Goal: Communication & Community: Answer question/provide support

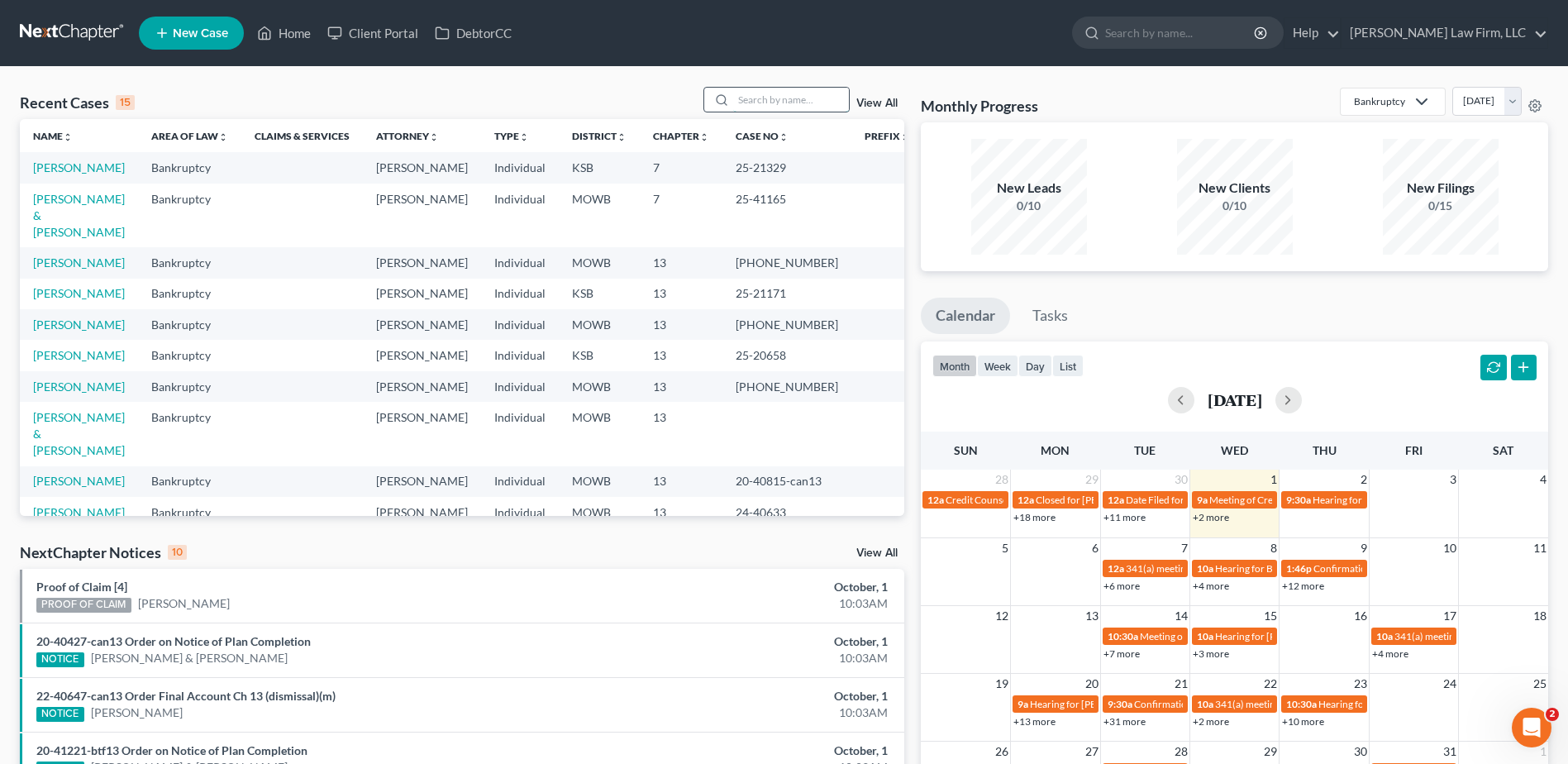
click at [788, 107] on input "search" at bounding box center [791, 99] width 115 height 24
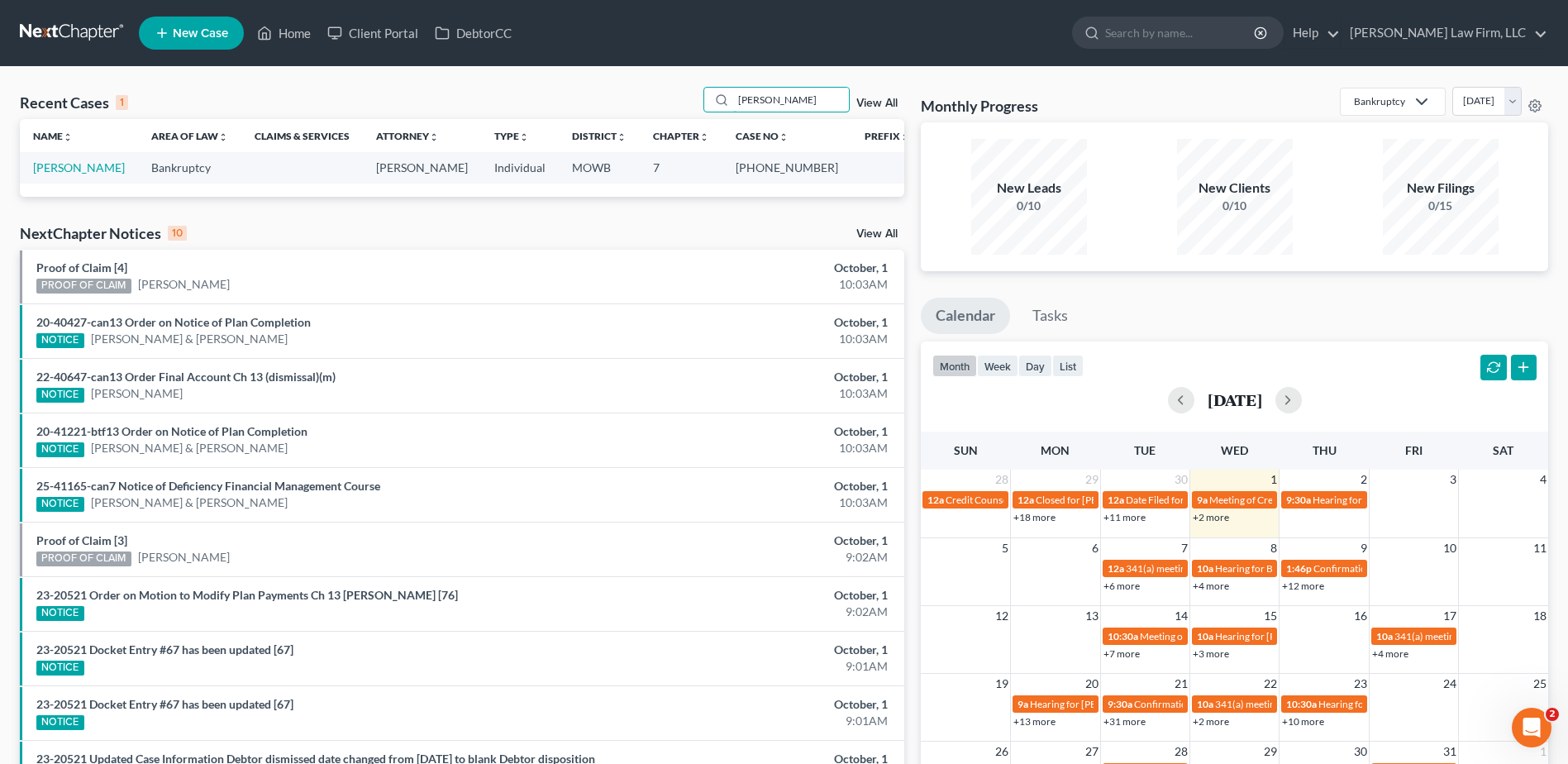
type input "[PERSON_NAME]"
click at [872, 96] on div "[PERSON_NAME] View All" at bounding box center [804, 100] width 202 height 26
click at [47, 167] on link "[PERSON_NAME]" at bounding box center [79, 167] width 91 height 14
select select "6"
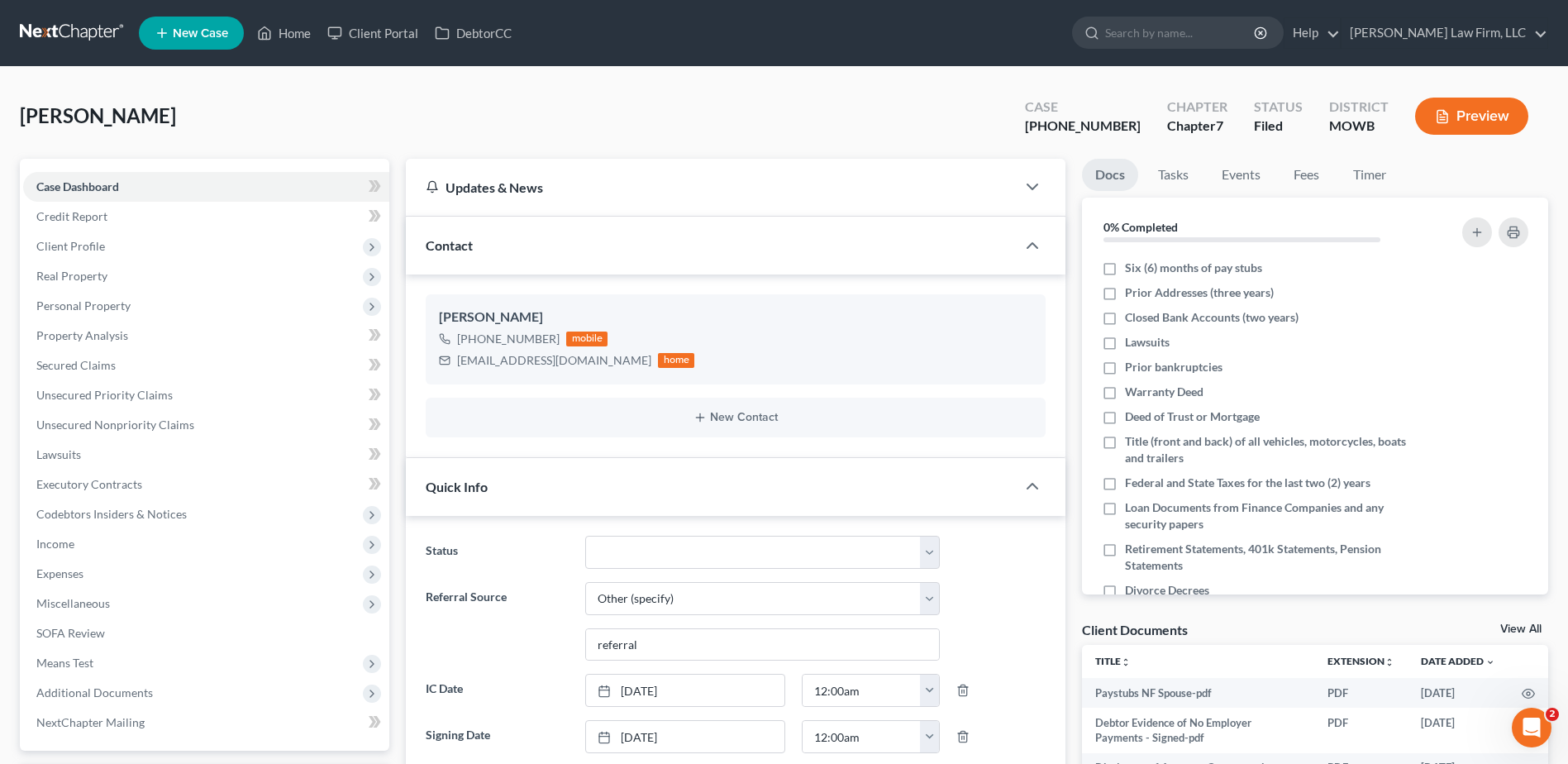
scroll to position [2723, 0]
click at [87, 244] on span "Client Profile" at bounding box center [71, 246] width 69 height 14
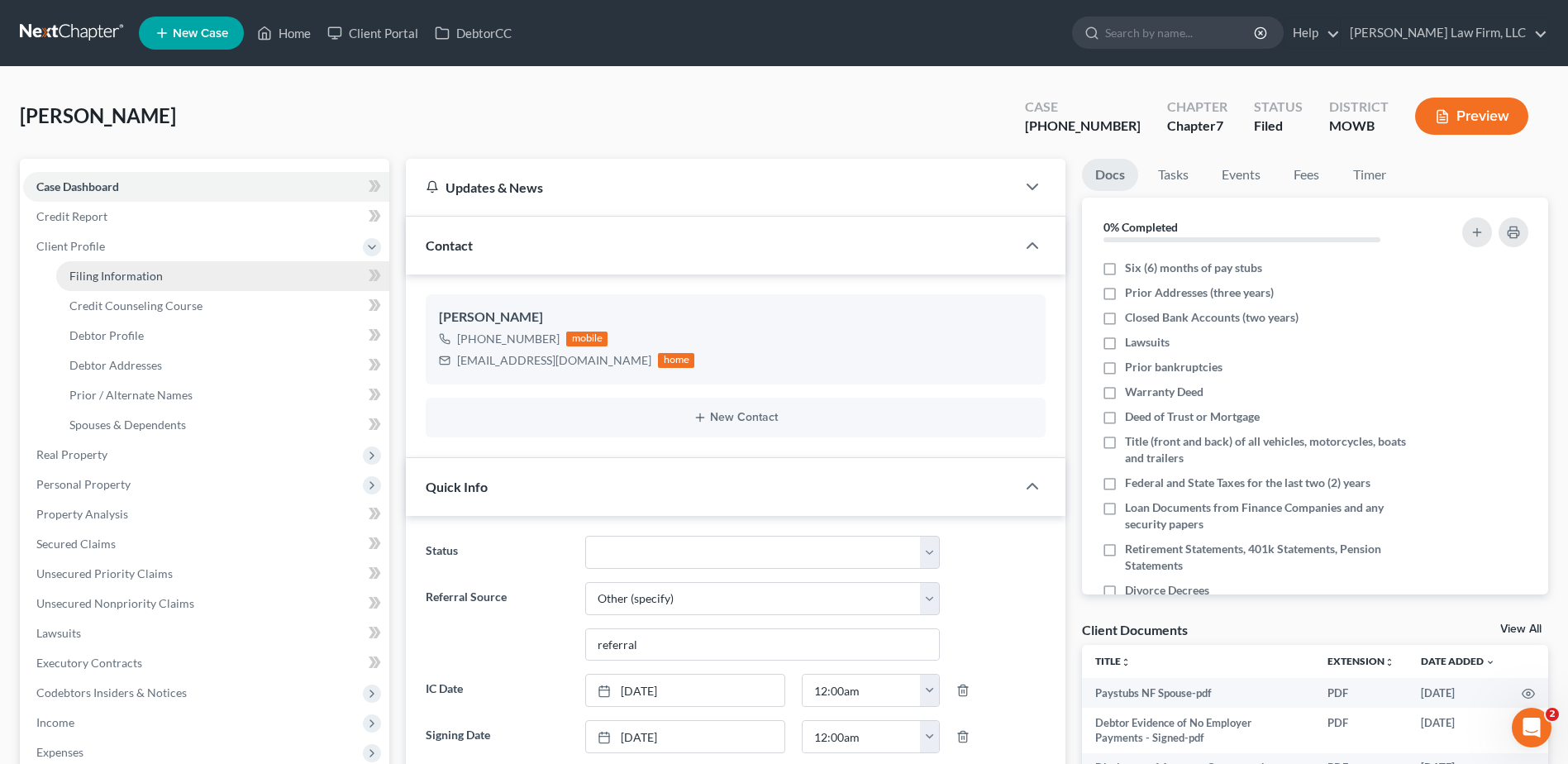
click at [113, 280] on span "Filing Information" at bounding box center [116, 275] width 93 height 14
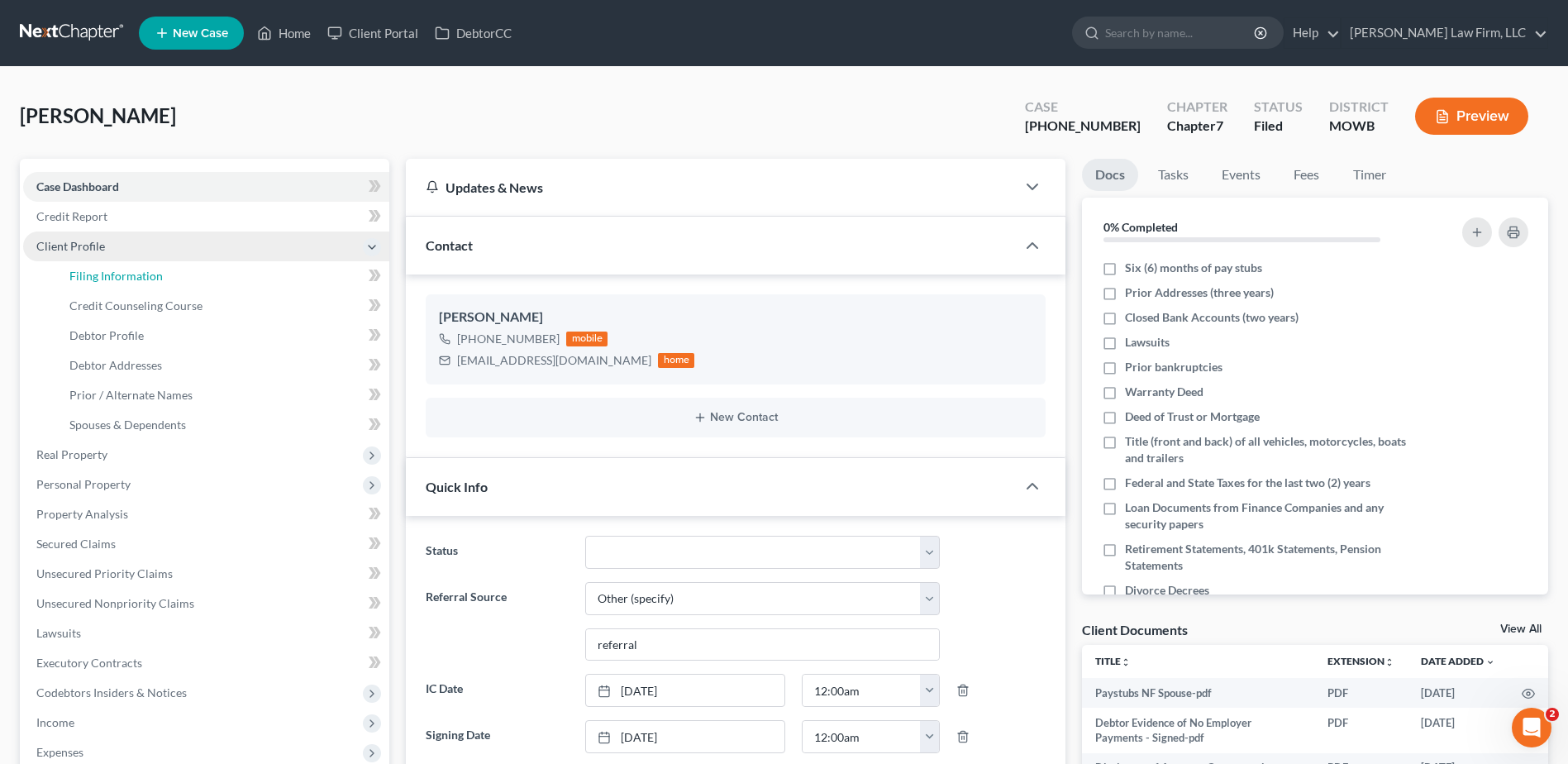
select select "0"
select select "3"
select select "0"
select select "26"
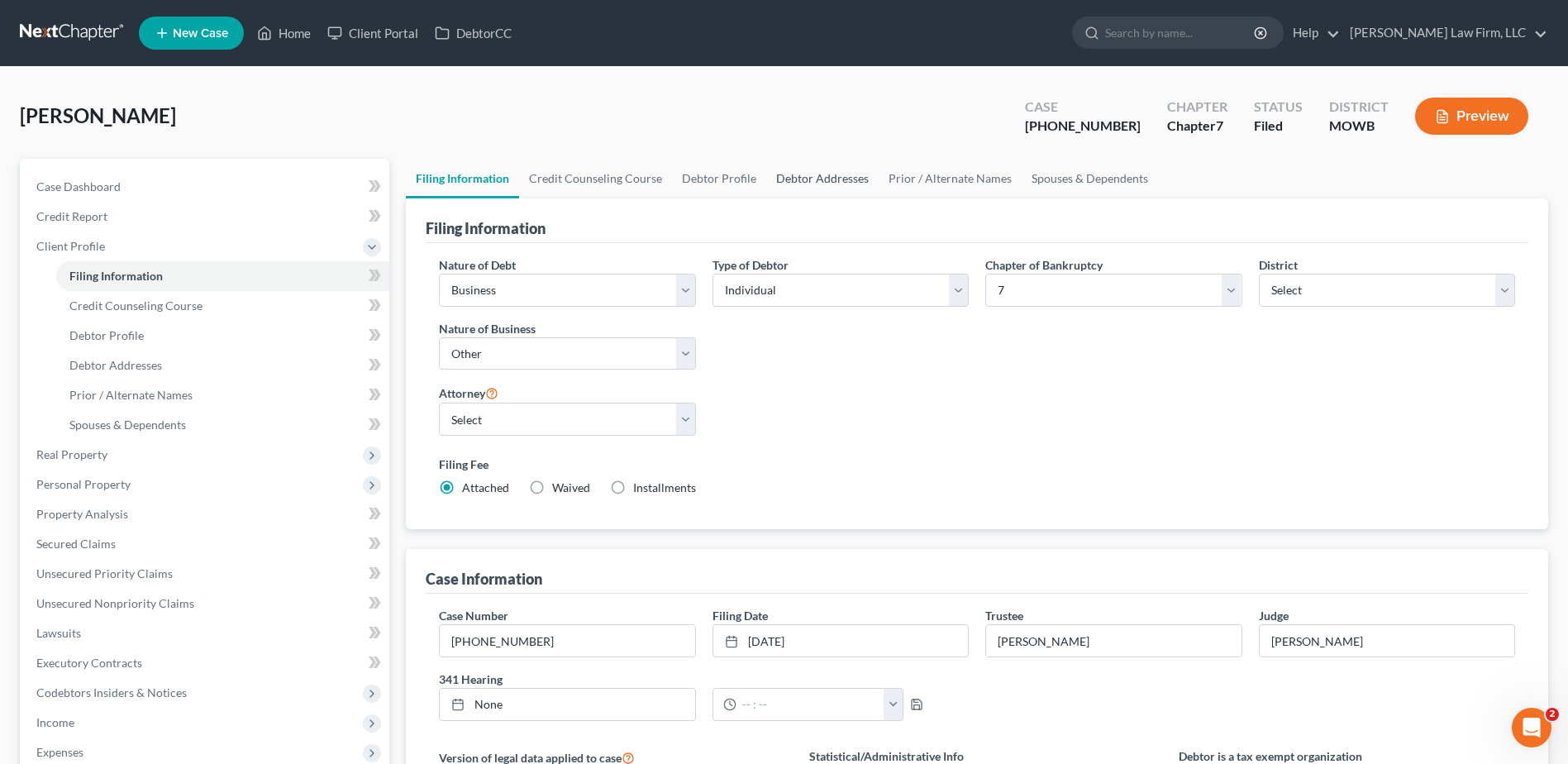
click at [798, 178] on link "Debtor Addresses" at bounding box center [822, 179] width 112 height 40
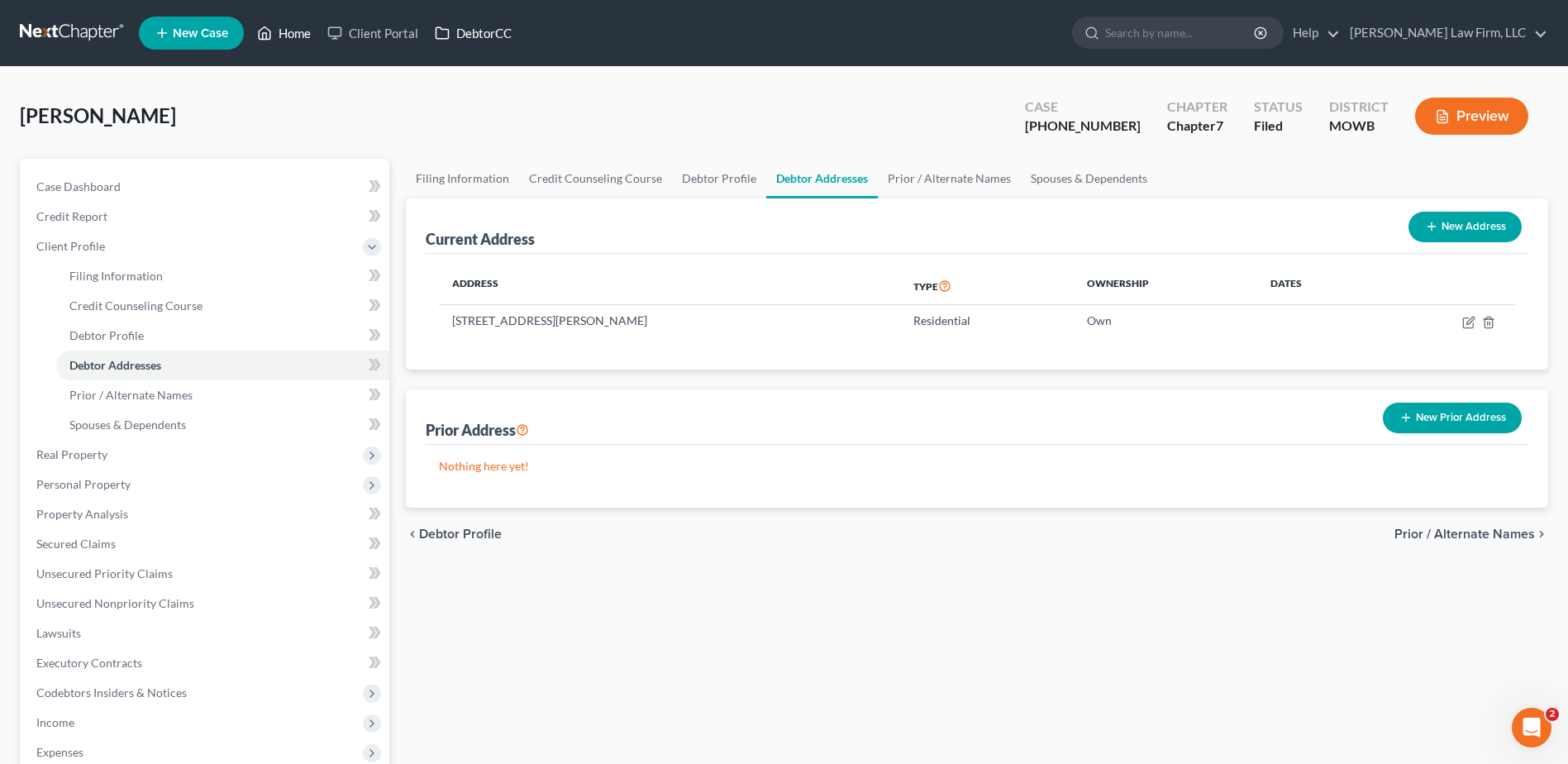
drag, startPoint x: 298, startPoint y: 37, endPoint x: 522, endPoint y: 24, distance: 224.4
click at [298, 37] on link "Home" at bounding box center [284, 33] width 71 height 30
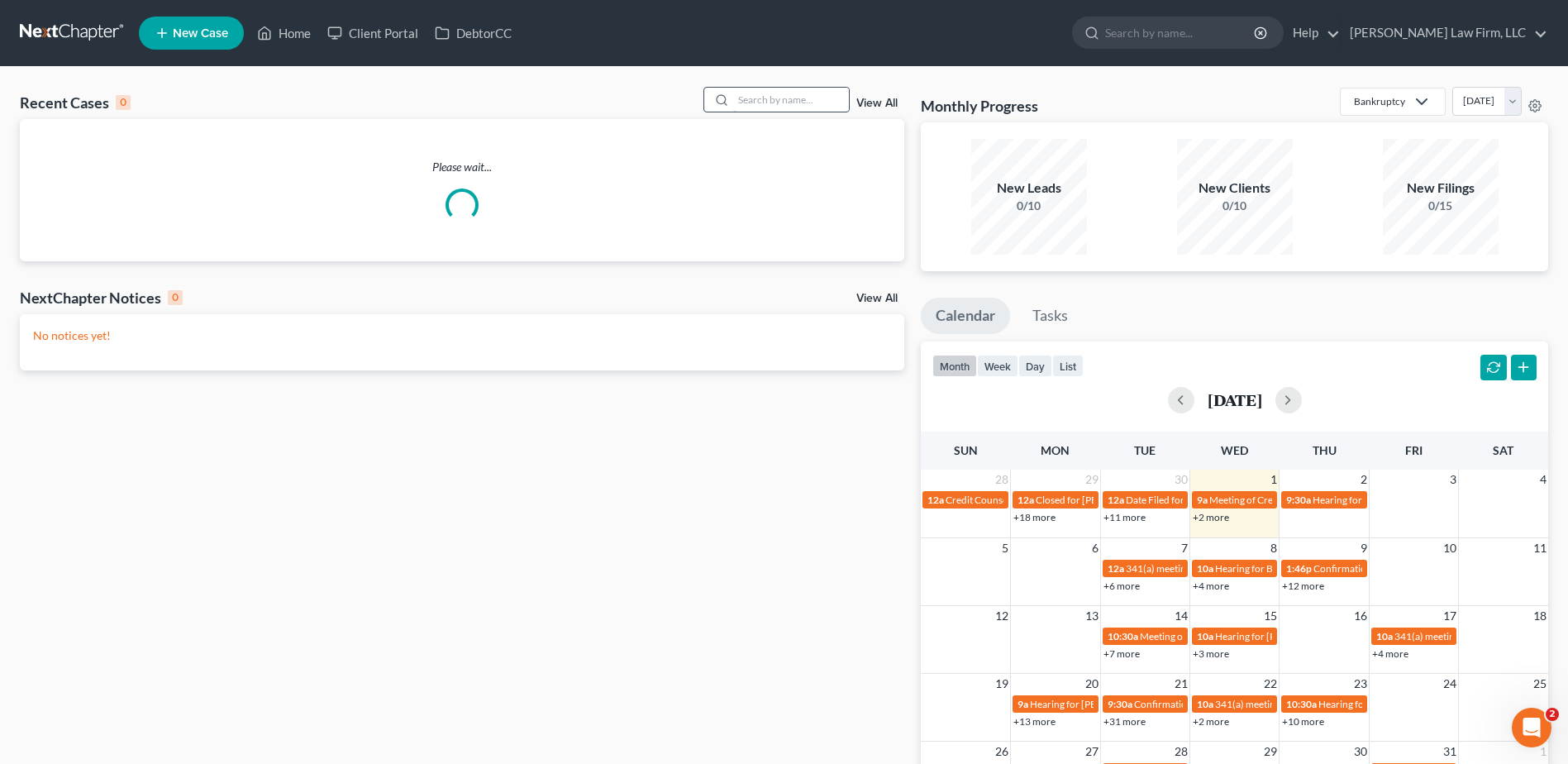
click at [795, 98] on input "search" at bounding box center [791, 99] width 115 height 24
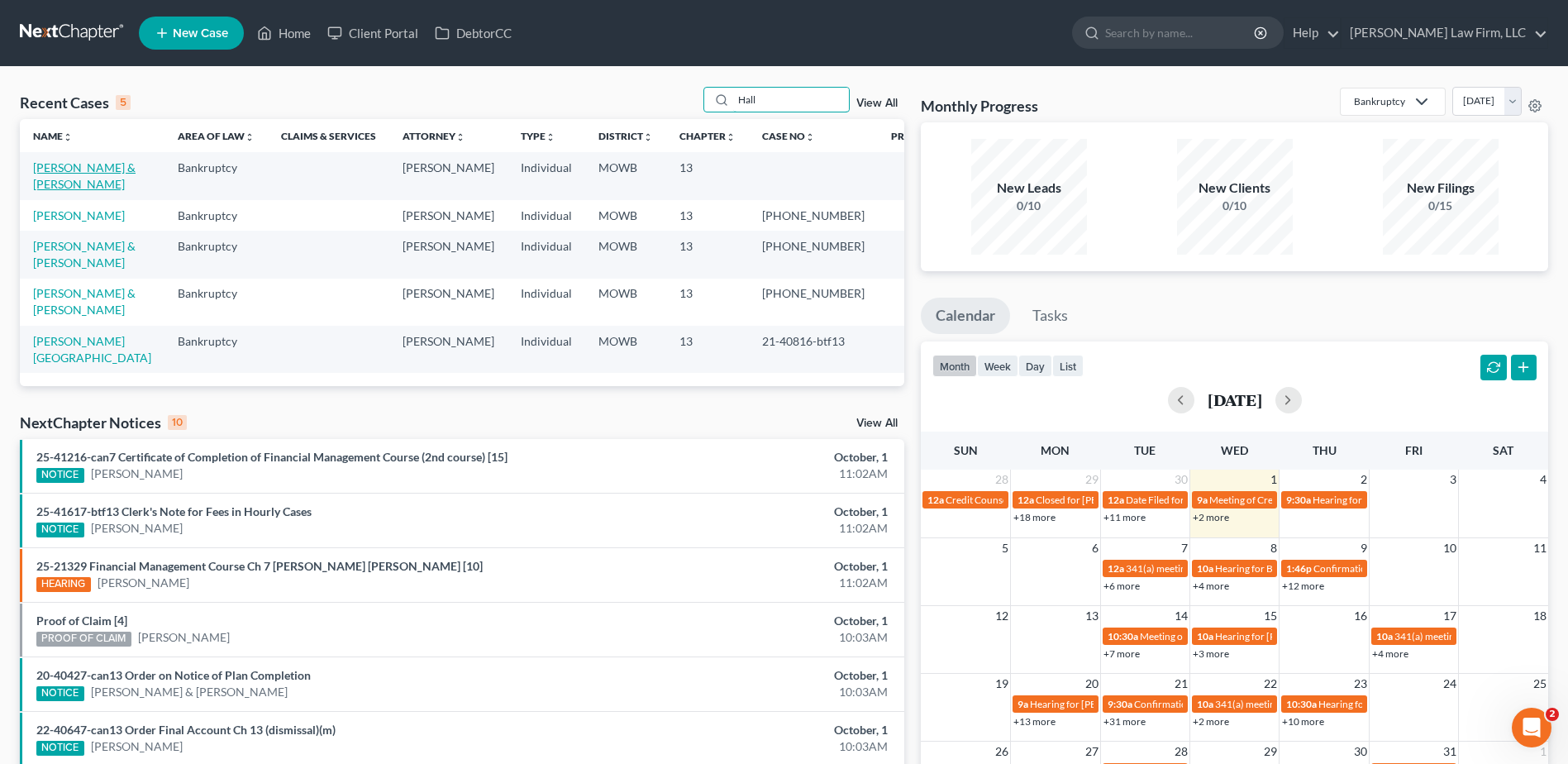
type input "Hall"
click at [91, 163] on link "[PERSON_NAME] & [PERSON_NAME]" at bounding box center [84, 175] width 102 height 31
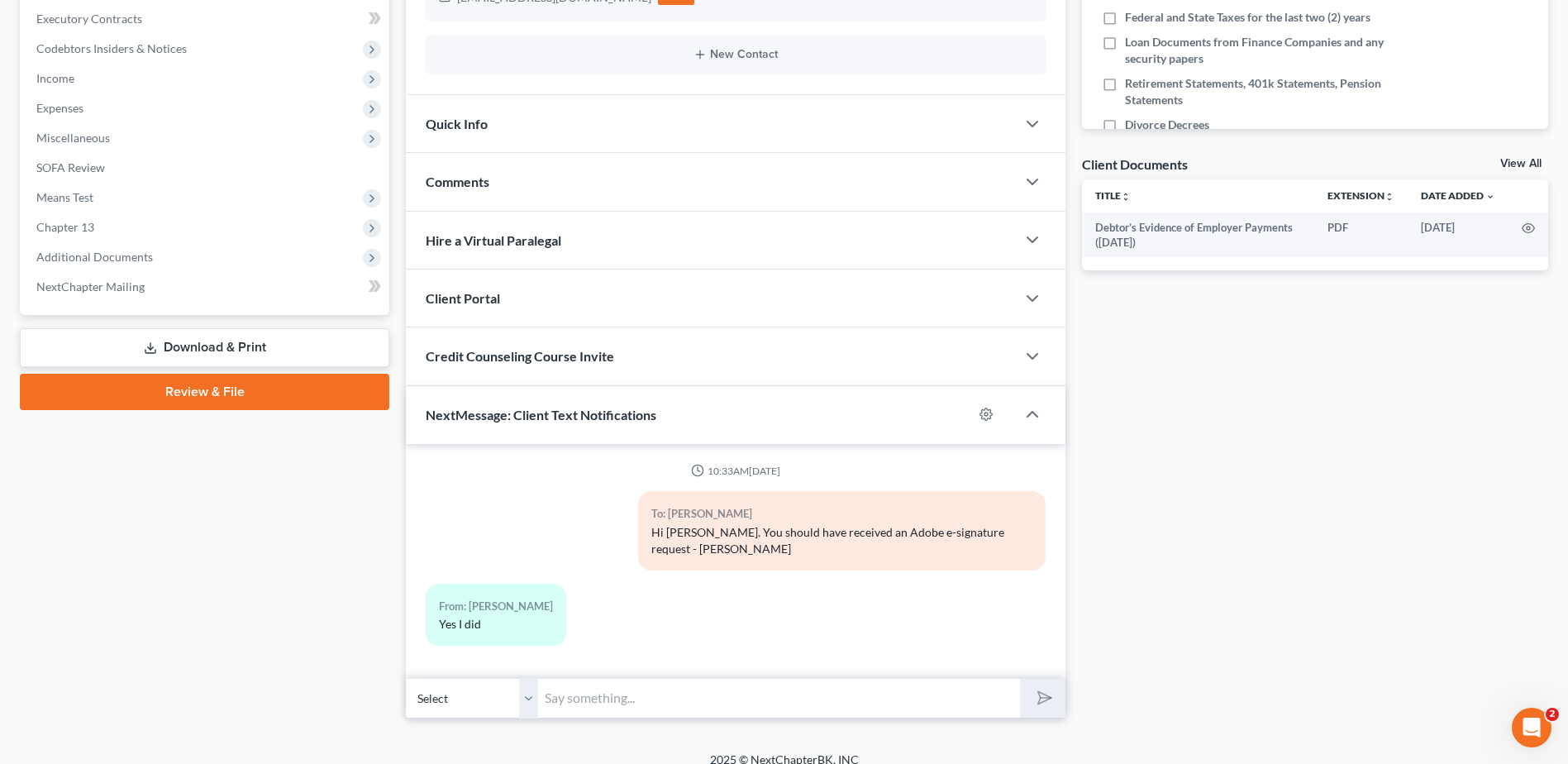
scroll to position [466, 0]
click at [528, 685] on select "Select [PHONE_NUMBER] - [PERSON_NAME] [PHONE_NUMBER] - [PERSON_NAME]" at bounding box center [472, 697] width 132 height 41
click at [406, 677] on select "Select [PHONE_NUMBER] - [PERSON_NAME] [PHONE_NUMBER] - [PERSON_NAME]" at bounding box center [472, 697] width 132 height 41
click at [599, 691] on input "text" at bounding box center [779, 697] width 482 height 41
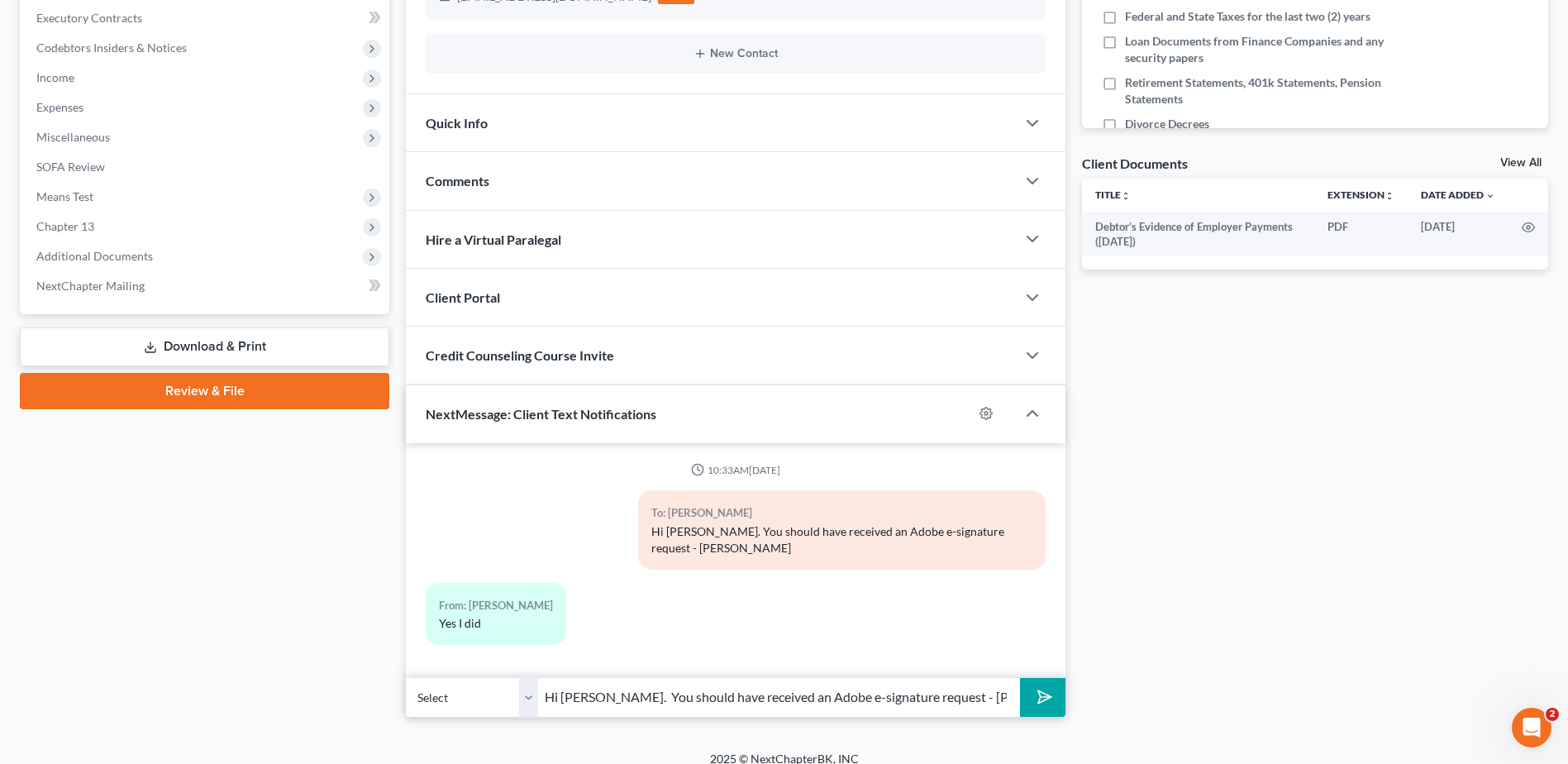
type input "Hi [PERSON_NAME]. You should have received an Adobe e-signature request - [PERS…"
click at [1035, 685] on icon "submit" at bounding box center [1041, 697] width 23 height 23
